Goal: Obtain resource: Obtain resource

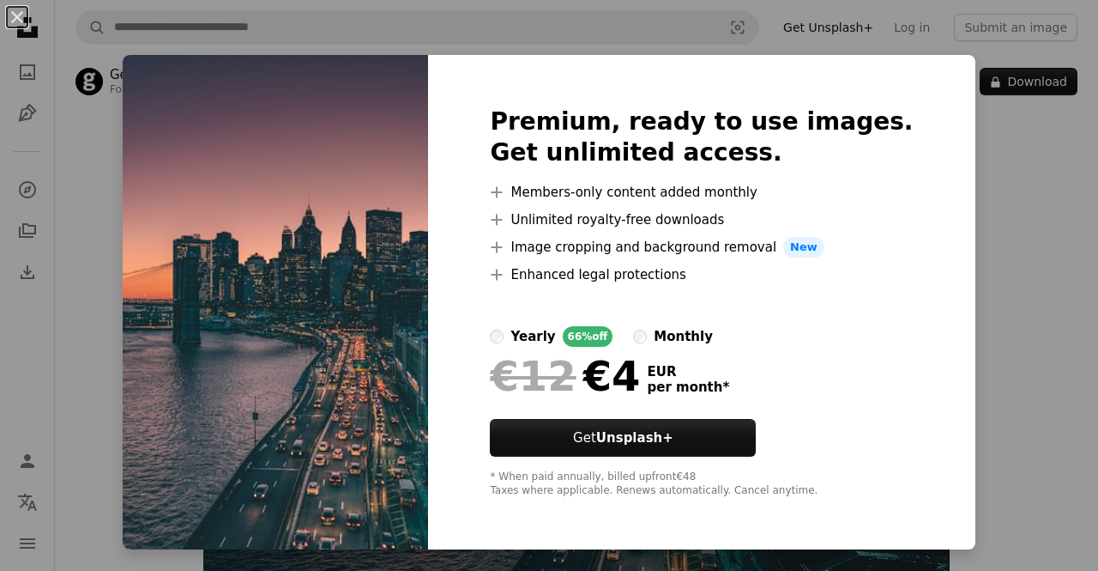
click at [1053, 202] on div "An X shape Premium, ready to use images. Get unlimited access. A plus sign Memb…" at bounding box center [549, 285] width 1098 height 571
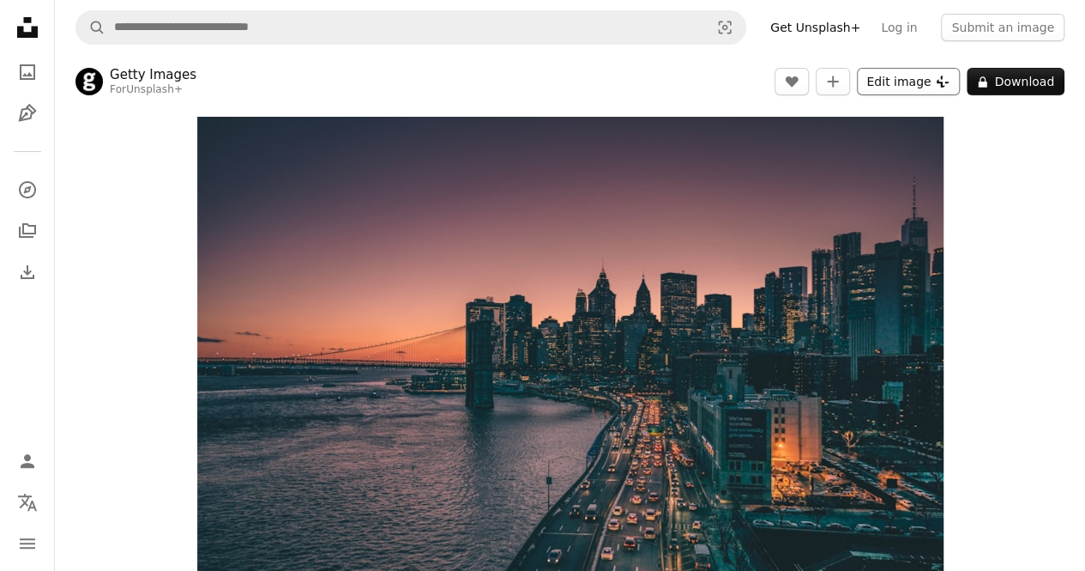
click at [894, 76] on button "Edit image Plus sign for Unsplash+" at bounding box center [908, 81] width 103 height 27
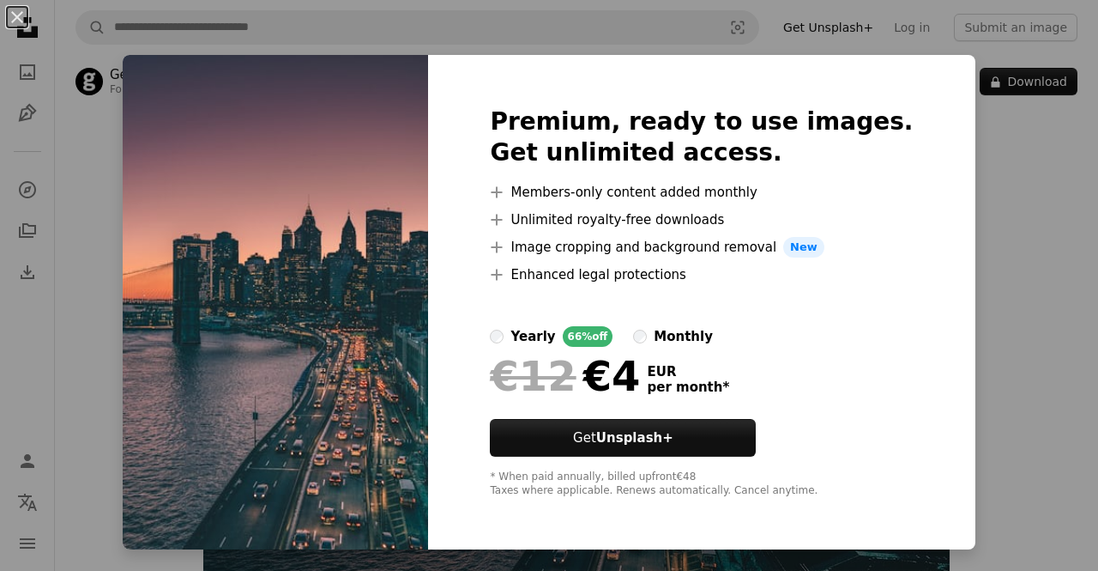
click at [1042, 151] on div "An X shape Premium, ready to use images. Get unlimited access. A plus sign Memb…" at bounding box center [549, 285] width 1098 height 571
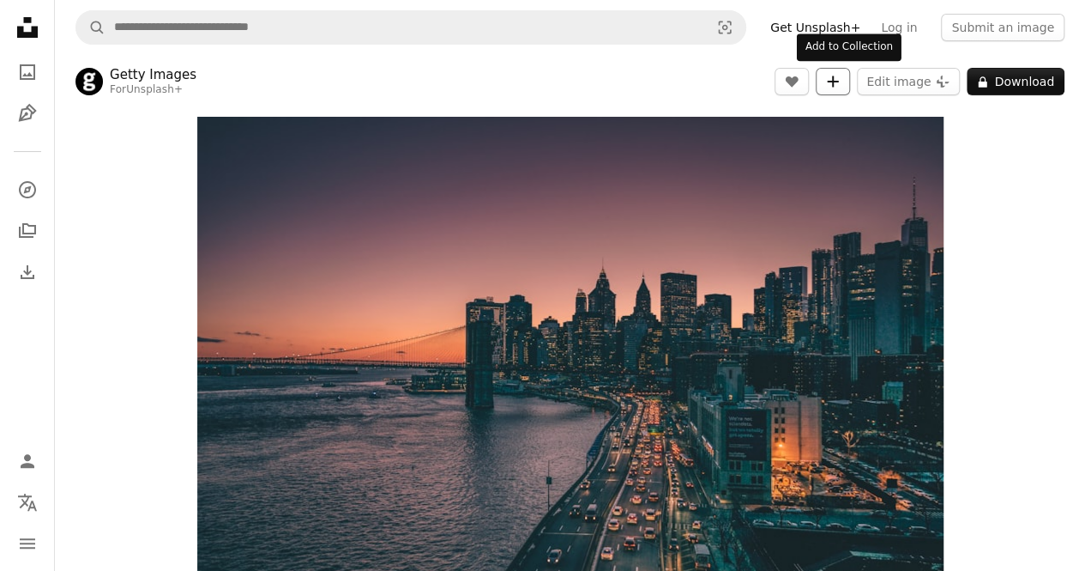
click at [836, 76] on button "A plus sign" at bounding box center [833, 81] width 34 height 27
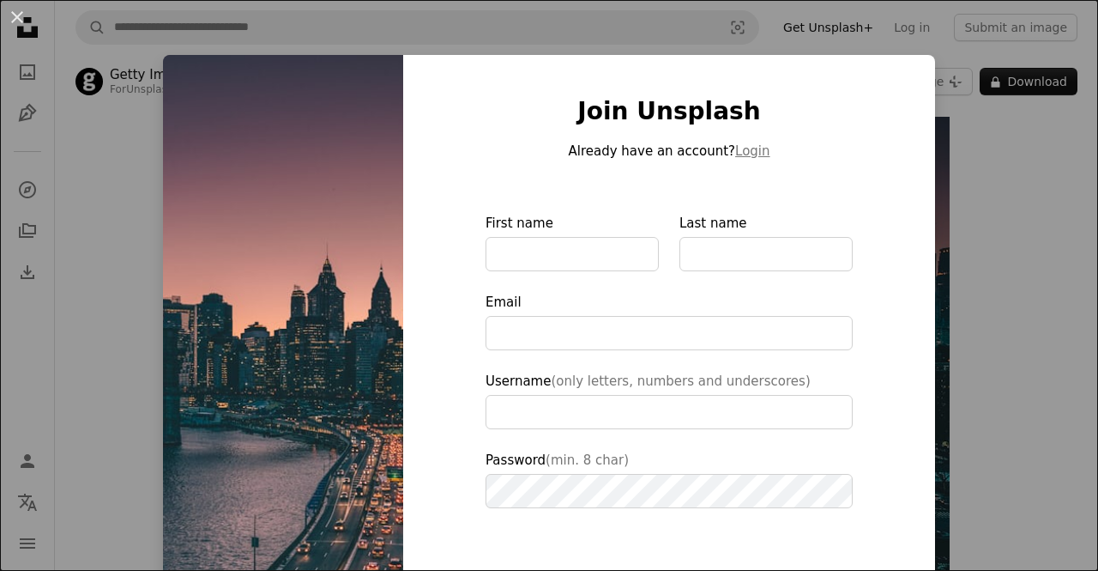
click at [1038, 303] on div "An X shape Join Unsplash Already have an account? Login First name Last name Em…" at bounding box center [549, 285] width 1098 height 571
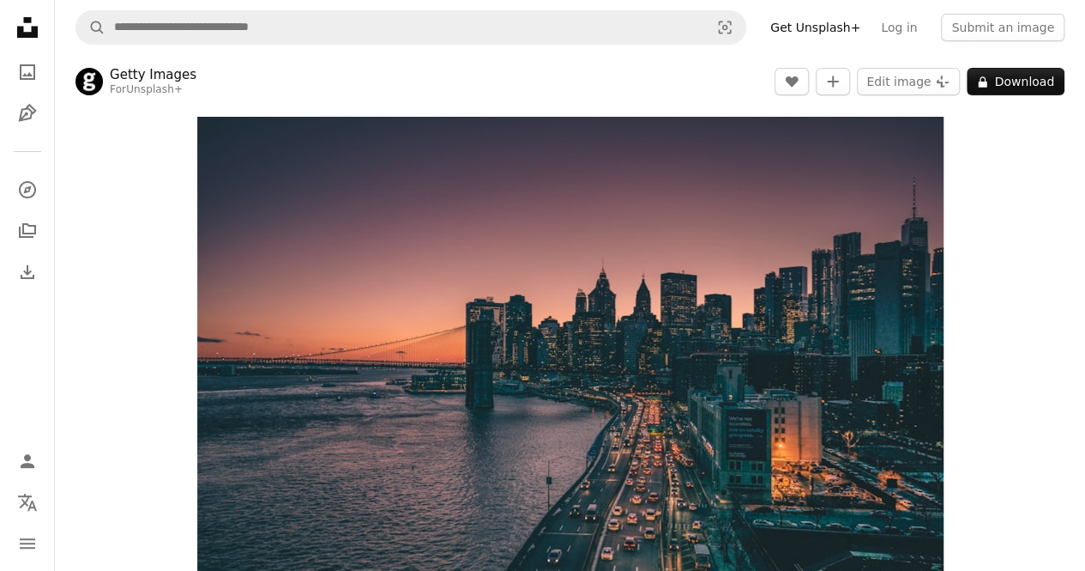
click at [1010, 56] on header "Getty Images For Unsplash+ A heart A plus sign Edit image Plus sign for Unsplas…" at bounding box center [570, 81] width 1030 height 53
click at [989, 81] on icon "A lock" at bounding box center [982, 81] width 13 height 13
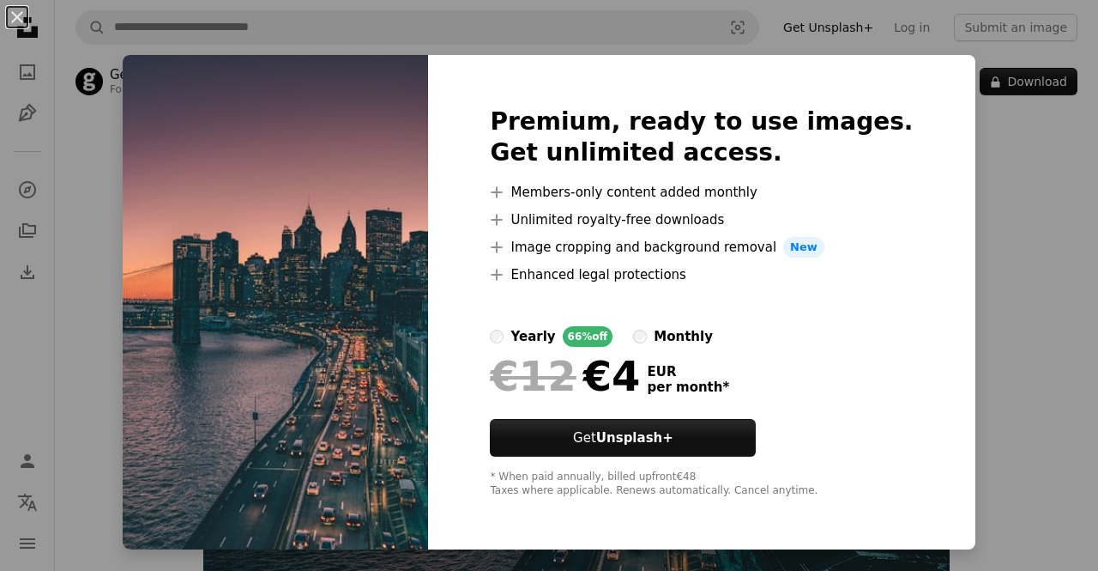
click at [579, 246] on li "A plus sign Image cropping and background removal New" at bounding box center [701, 247] width 423 height 21
click at [1083, 298] on div "An X shape Premium, ready to use images. Get unlimited access. A plus sign Memb…" at bounding box center [549, 285] width 1098 height 571
